Goal: Information Seeking & Learning: Find specific fact

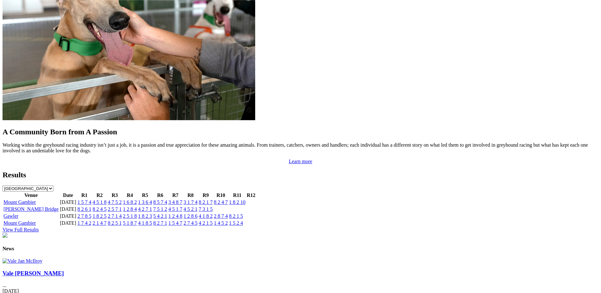
scroll to position [520, 0]
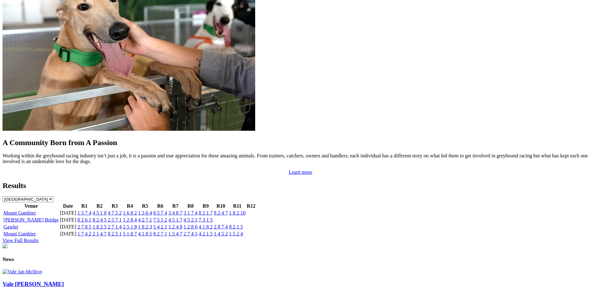
click at [167, 210] on link "8 5 7 4" at bounding box center [160, 212] width 14 height 5
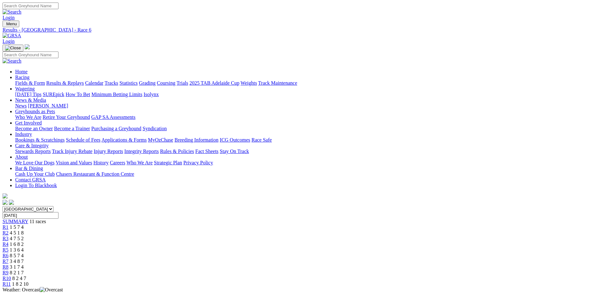
drag, startPoint x: 603, startPoint y: 18, endPoint x: 602, endPoint y: 44, distance: 25.9
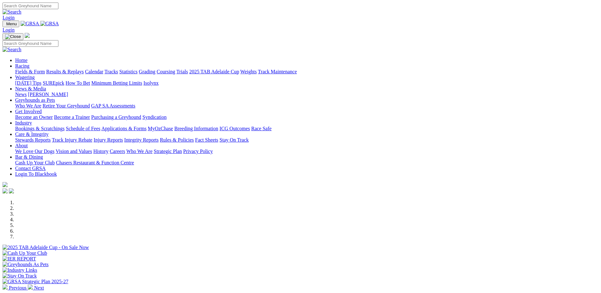
click at [46, 166] on link "Contact GRSA" at bounding box center [30, 168] width 30 height 5
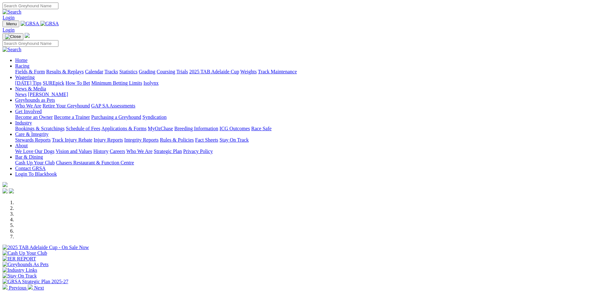
click at [68, 92] on link "[PERSON_NAME]" at bounding box center [48, 94] width 40 height 5
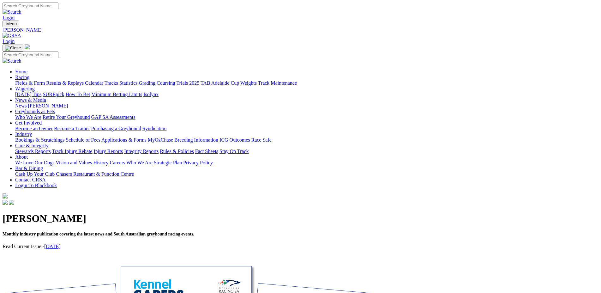
click at [61, 244] on link "September 2025" at bounding box center [52, 246] width 16 height 5
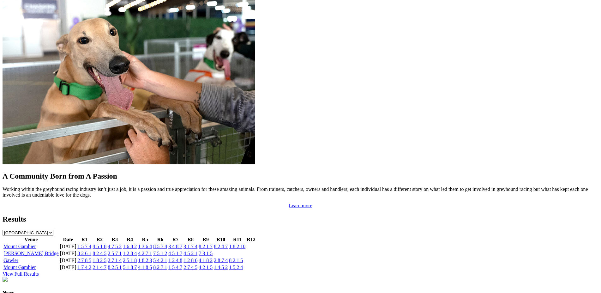
scroll to position [479, 0]
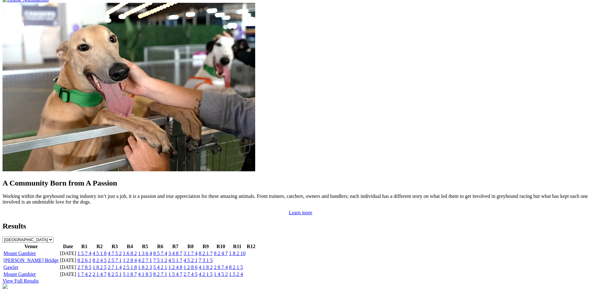
click at [246, 251] on link "1 8 2 10" at bounding box center [237, 253] width 16 height 5
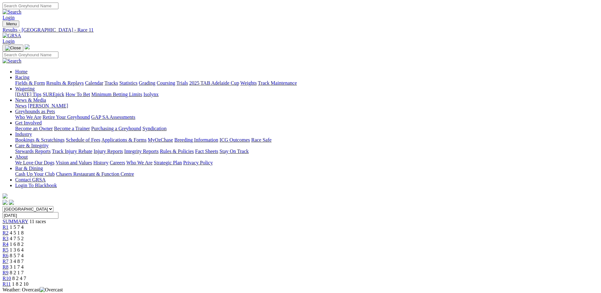
click at [11, 276] on span "R10" at bounding box center [7, 278] width 9 height 5
click at [420, 270] on div "R9 8 2 1 7" at bounding box center [301, 273] width 596 height 6
click at [9, 264] on span "R8" at bounding box center [6, 266] width 6 height 5
click at [9, 258] on span "R7" at bounding box center [6, 260] width 6 height 5
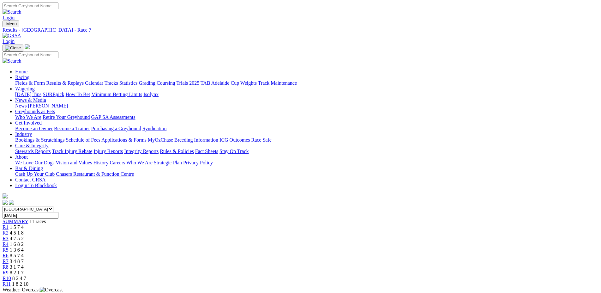
click at [9, 253] on span "R6" at bounding box center [6, 255] width 6 height 5
click at [291, 247] on div "R5 1 3 6 4" at bounding box center [301, 250] width 596 height 6
click at [24, 241] on span "1 6 8 2" at bounding box center [17, 243] width 14 height 5
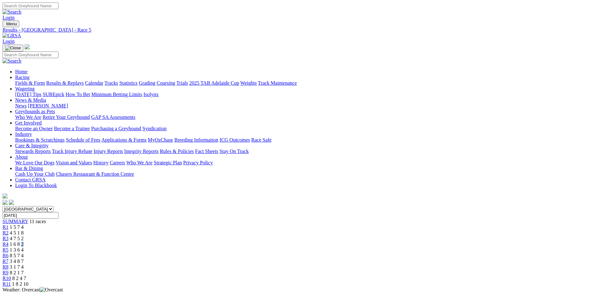
click at [24, 241] on span "1 6 8 2" at bounding box center [17, 243] width 14 height 5
